Goal: Task Accomplishment & Management: Use online tool/utility

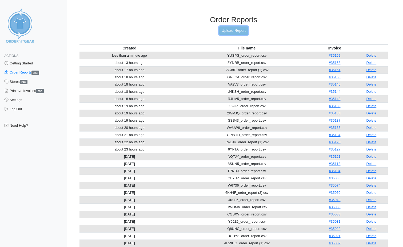
click at [241, 30] on link "Upload Report" at bounding box center [233, 30] width 29 height 8
click at [371, 69] on link "Delete" at bounding box center [372, 70] width 10 height 4
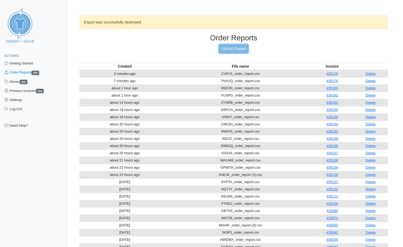
click at [239, 49] on link "Upload Report" at bounding box center [233, 49] width 29 height 8
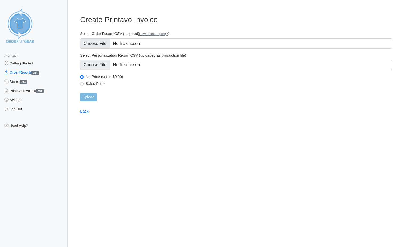
type input "C:\fakepath\VCJ8F_order_report (2).csv"
click at [92, 96] on input "Upload" at bounding box center [88, 97] width 17 height 8
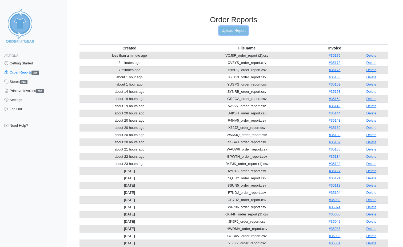
click at [231, 30] on link "Upload Report" at bounding box center [233, 30] width 29 height 8
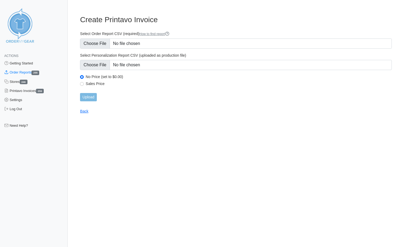
type input "C:\fakepath\X62JZ_order_report (1).csv"
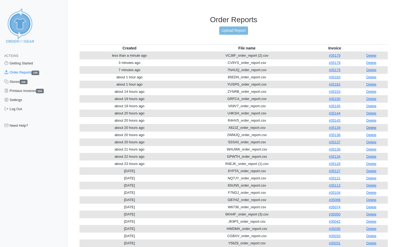
click at [374, 128] on link "Delete" at bounding box center [372, 127] width 10 height 4
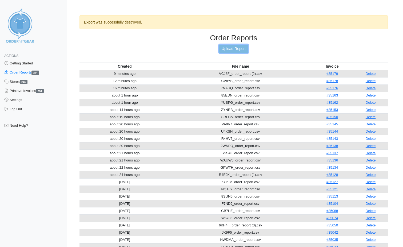
click at [233, 49] on link "Upload Report" at bounding box center [233, 49] width 29 height 8
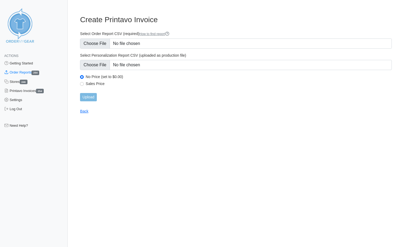
type input "C:\fakepath\X62JZ_order_report (1).csv"
click at [93, 99] on input "Upload" at bounding box center [88, 97] width 17 height 8
